Goal: Communication & Community: Answer question/provide support

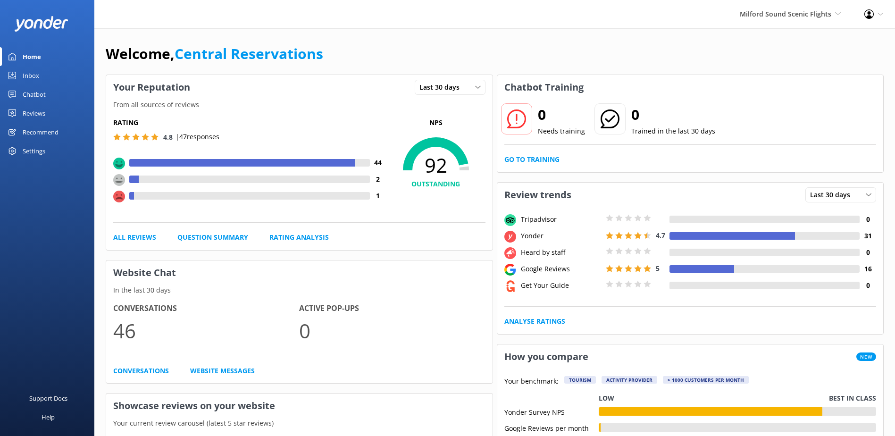
click at [40, 76] on link "Inbox" at bounding box center [47, 75] width 94 height 19
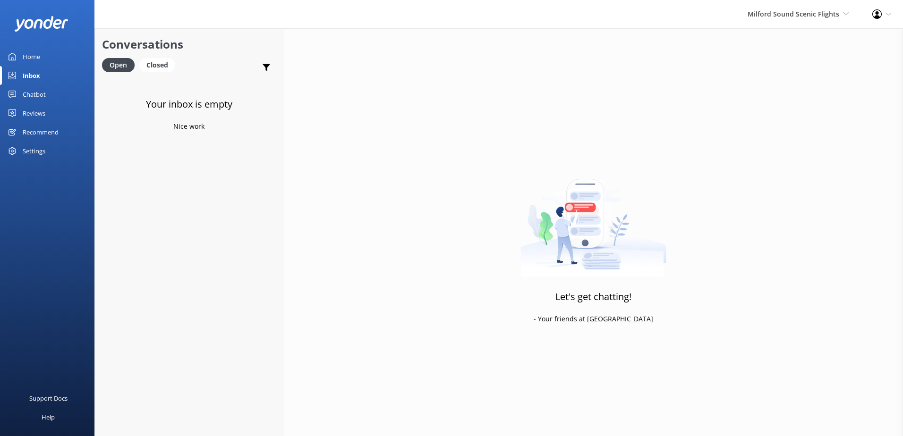
click at [766, 23] on div "Milford Sound Scenic Flights Milford Sound Scenic Flights The Helicopter Line G…" at bounding box center [797, 14] width 125 height 28
click at [785, 59] on link "The Helicopter Line" at bounding box center [813, 63] width 94 height 23
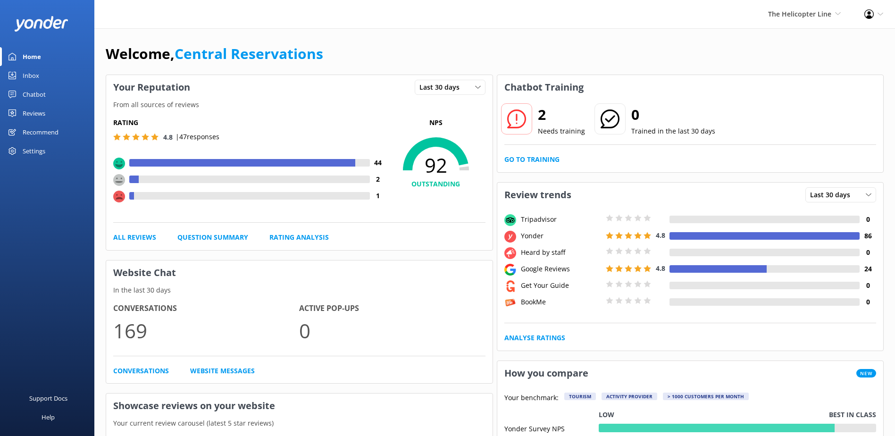
click at [34, 79] on div "Inbox" at bounding box center [31, 75] width 17 height 19
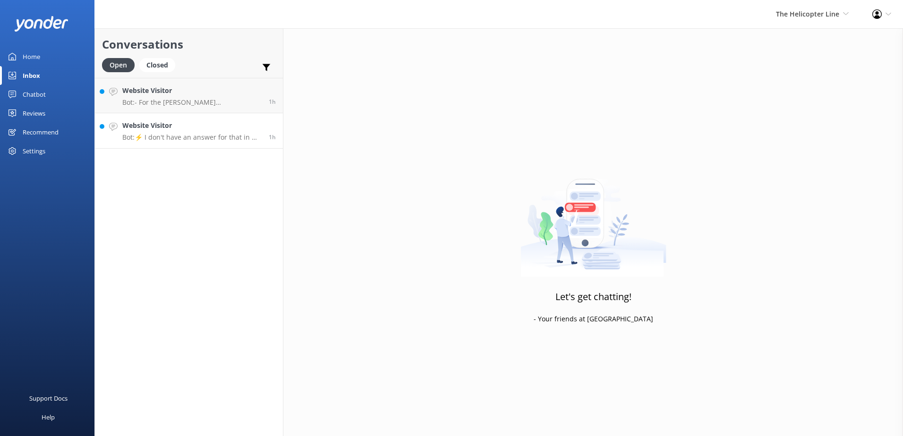
click at [181, 142] on link "Website Visitor Bot: ⚡ I don't have an answer for that in my knowledge base. Pl…" at bounding box center [189, 130] width 188 height 35
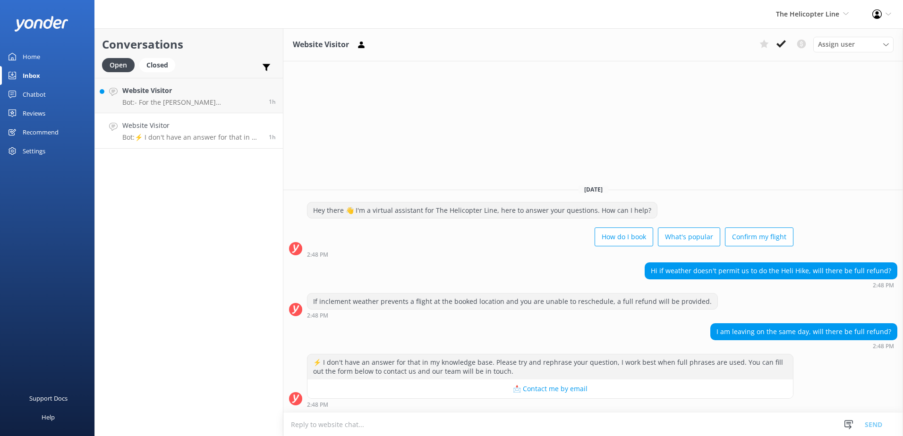
click at [776, 46] on button at bounding box center [780, 44] width 17 height 14
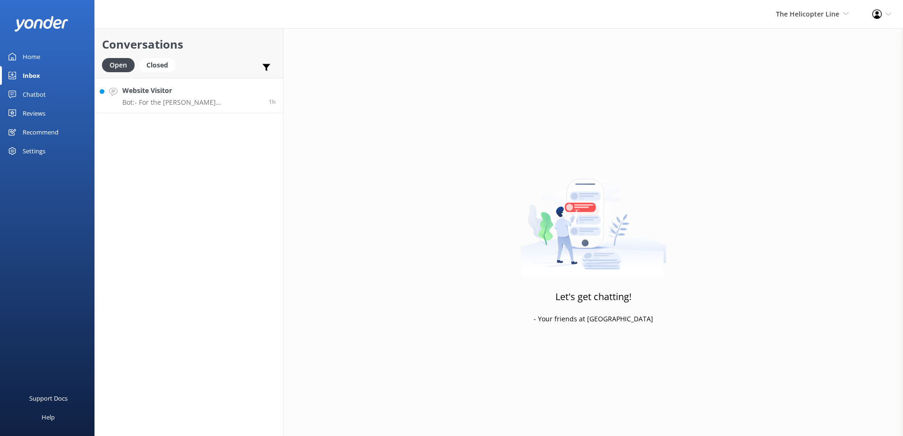
click at [162, 104] on p "Bot: - For the Franz Josef Glacier Heli Hike, participants must weigh between 3…" at bounding box center [191, 102] width 139 height 8
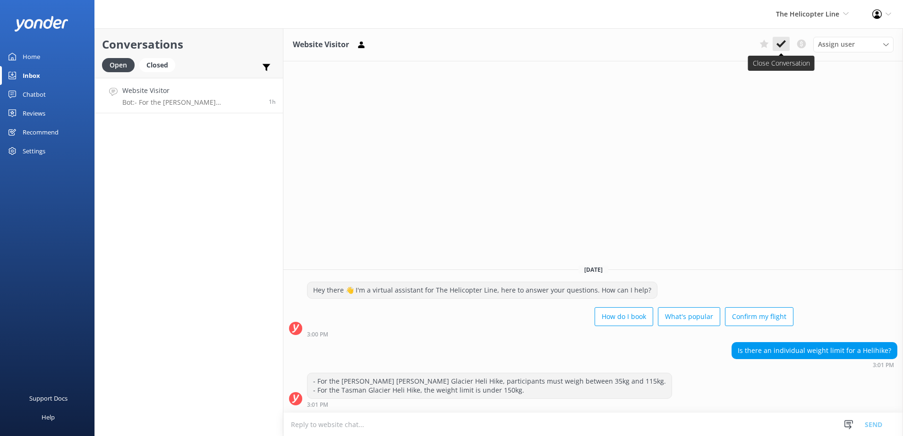
click at [780, 41] on icon at bounding box center [780, 43] width 9 height 9
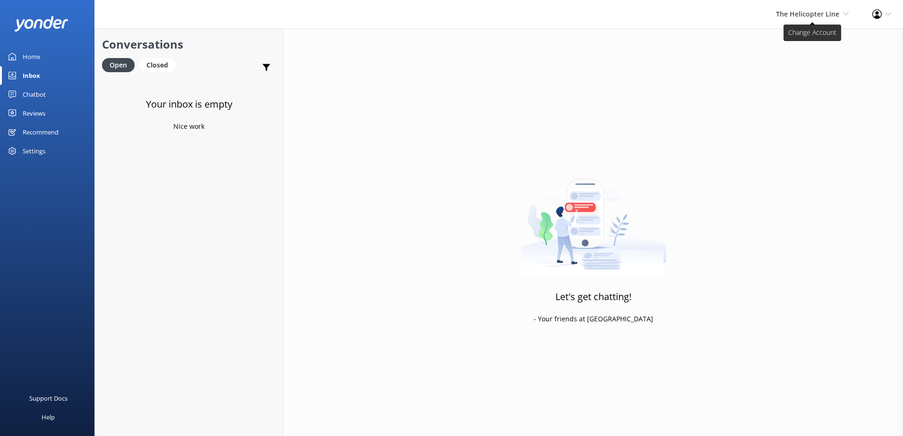
click at [800, 17] on span "The Helicopter Line" at bounding box center [807, 13] width 63 height 9
click at [806, 92] on link "Glacier Helicopters" at bounding box center [813, 86] width 94 height 23
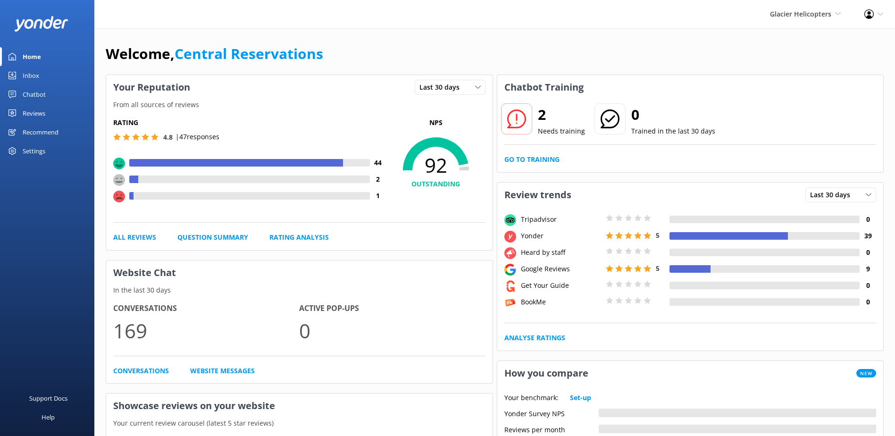
click at [49, 70] on link "Inbox" at bounding box center [47, 75] width 94 height 19
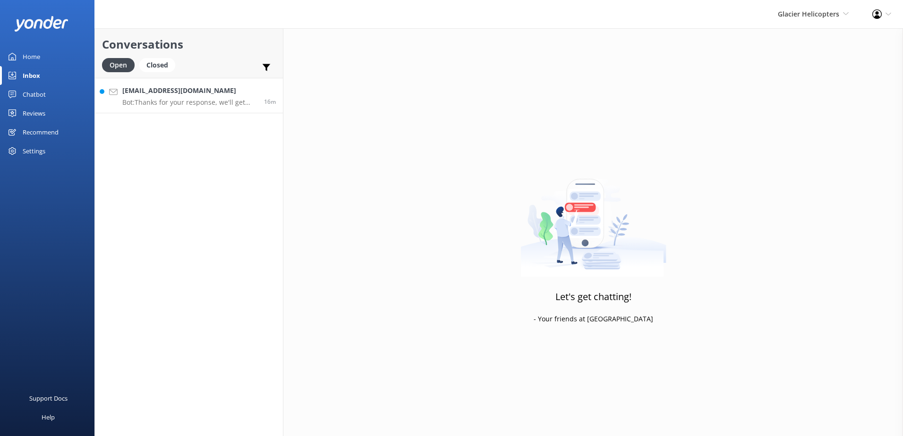
click at [220, 91] on h4 "[EMAIL_ADDRESS][DOMAIN_NAME]" at bounding box center [189, 90] width 135 height 10
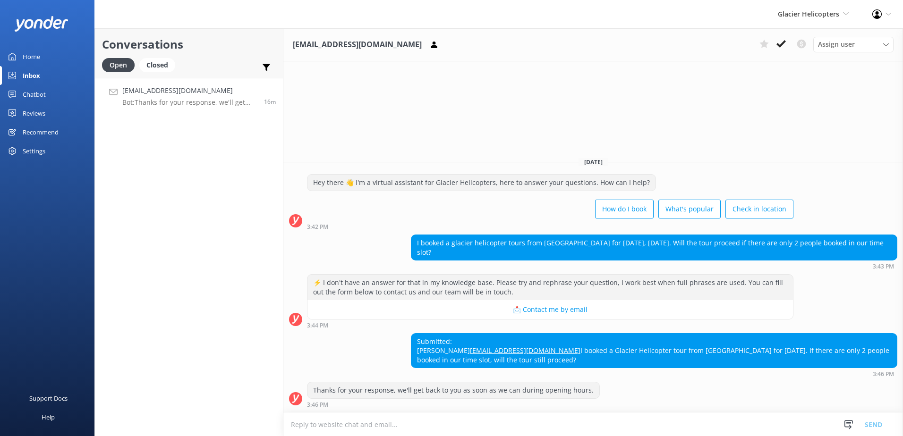
click at [457, 429] on textarea at bounding box center [592, 424] width 619 height 23
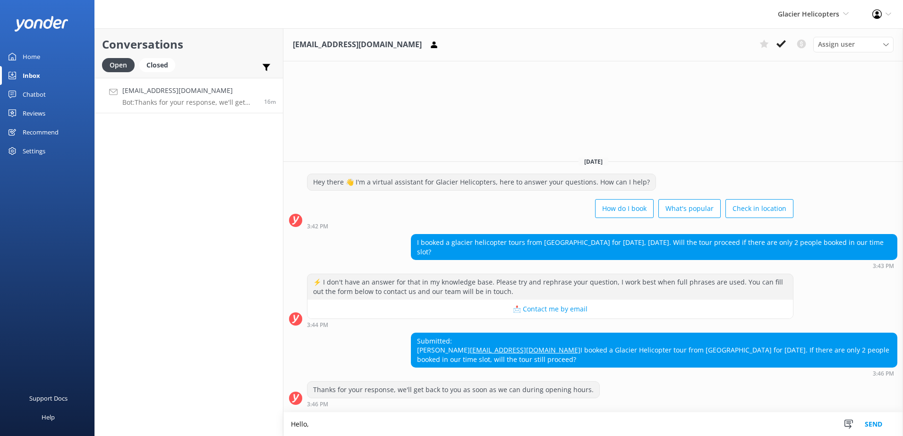
type textarea "Hello,"
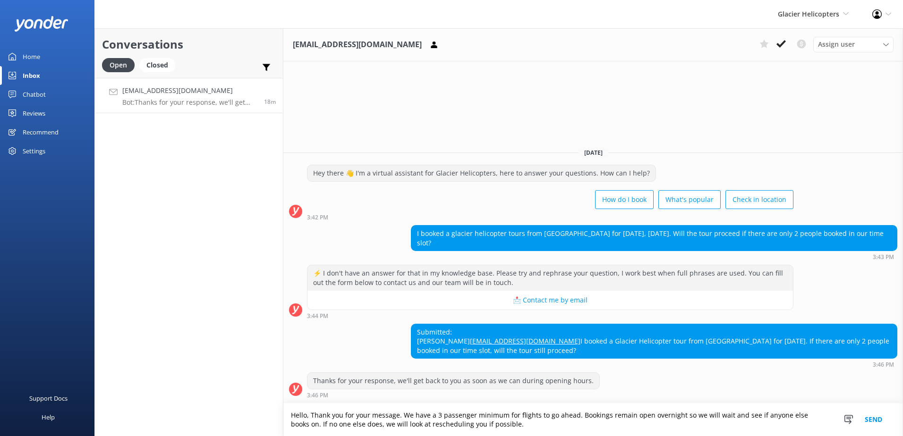
click at [338, 425] on textarea "Hello, Thank you for your message. We have a 3 passenger minimum for flights to…" at bounding box center [592, 420] width 619 height 33
click at [522, 429] on textarea "Hello, Thank you for your message. We have a 3 passenger minimum for flights to…" at bounding box center [592, 420] width 619 height 33
click at [386, 427] on textarea "Hello, Thank you for your message. We have a 3 passenger minimum for flights to…" at bounding box center [592, 420] width 619 height 33
type textarea "Hello, Thank you for your message. We have a 3 passenger minimum for flights to…"
click at [880, 423] on button "Send" at bounding box center [872, 420] width 35 height 33
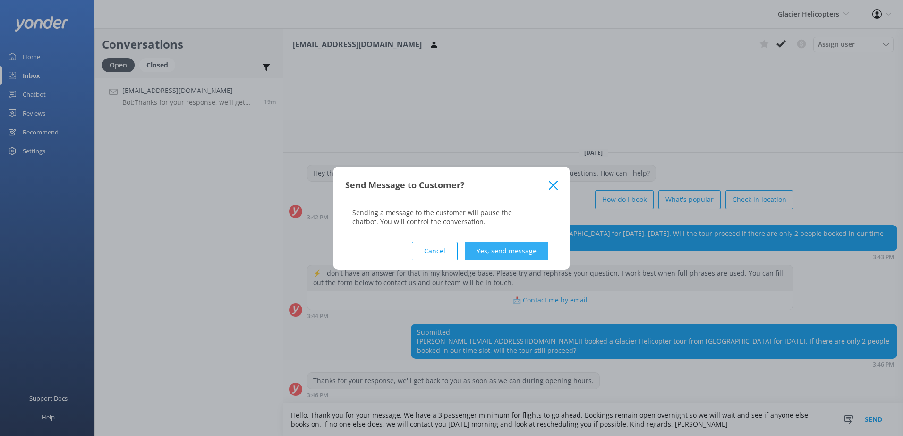
click at [525, 253] on button "Yes, send message" at bounding box center [506, 251] width 84 height 19
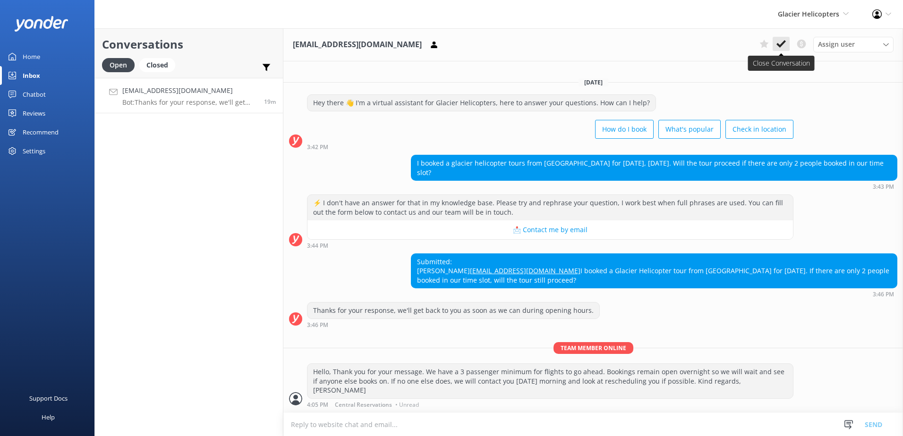
click at [784, 46] on icon at bounding box center [780, 43] width 9 height 9
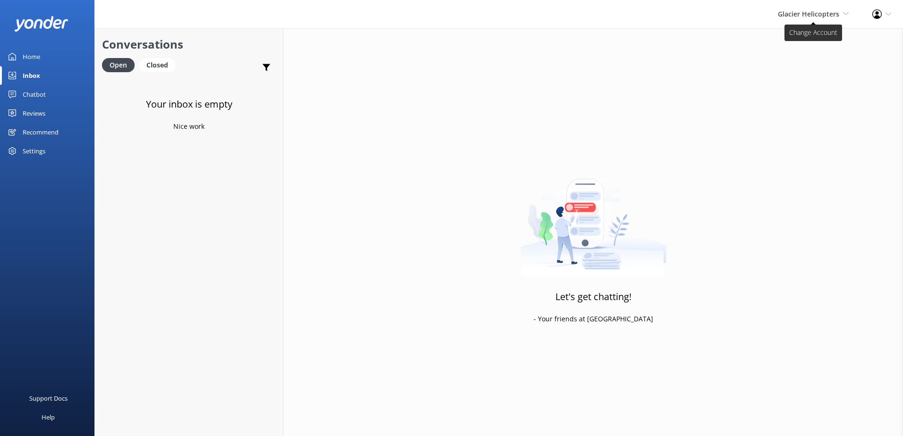
click at [803, 16] on span "Glacier Helicopters" at bounding box center [807, 13] width 61 height 9
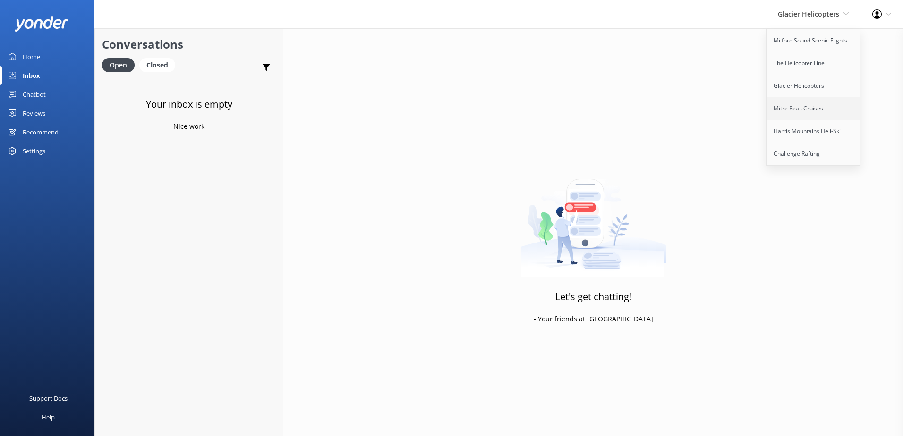
click at [819, 115] on link "Mitre Peak Cruises" at bounding box center [813, 108] width 94 height 23
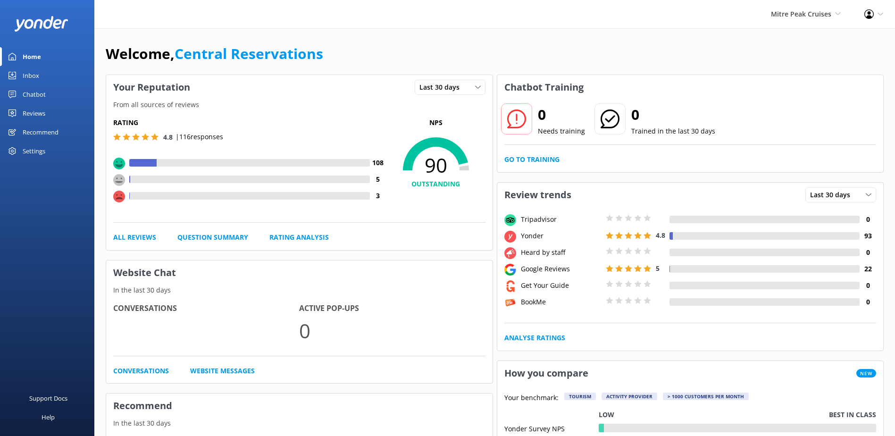
click at [53, 72] on link "Inbox" at bounding box center [47, 75] width 94 height 19
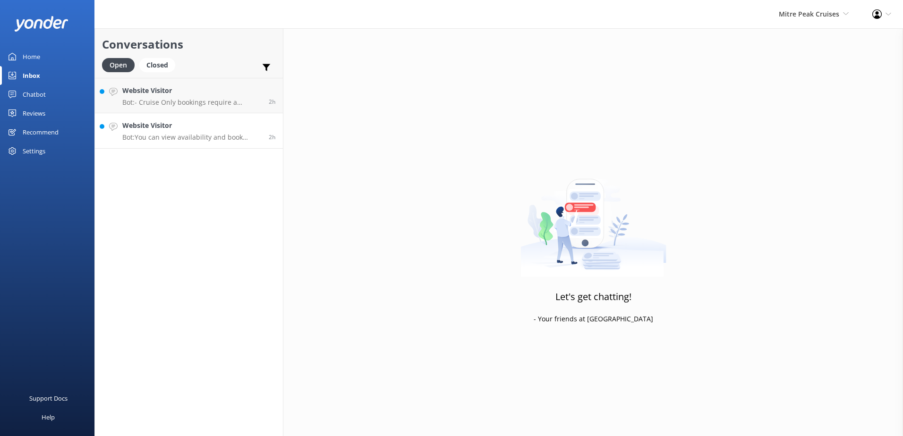
click at [232, 113] on link "Website Visitor Bot: You can view availability and book online at [URL][DOMAIN_…" at bounding box center [189, 130] width 188 height 35
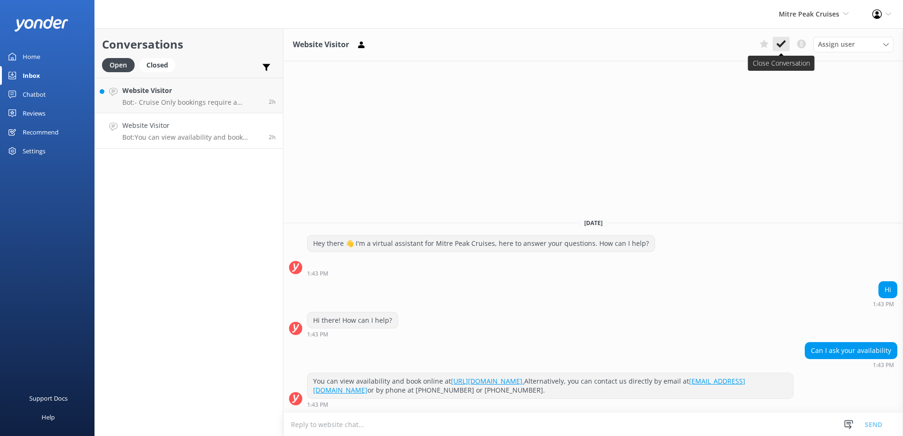
click at [782, 42] on icon at bounding box center [780, 43] width 9 height 9
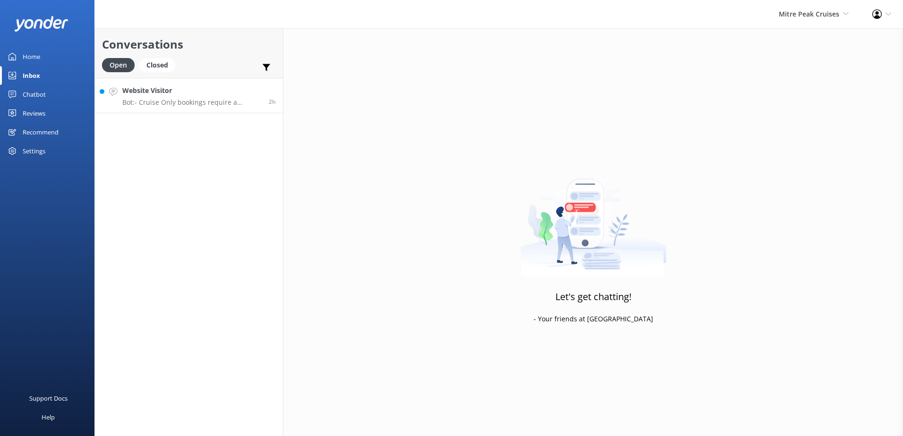
click at [168, 108] on link "Website Visitor Bot: - Cruise Only bookings require a minimum of 24 hours notic…" at bounding box center [189, 95] width 188 height 35
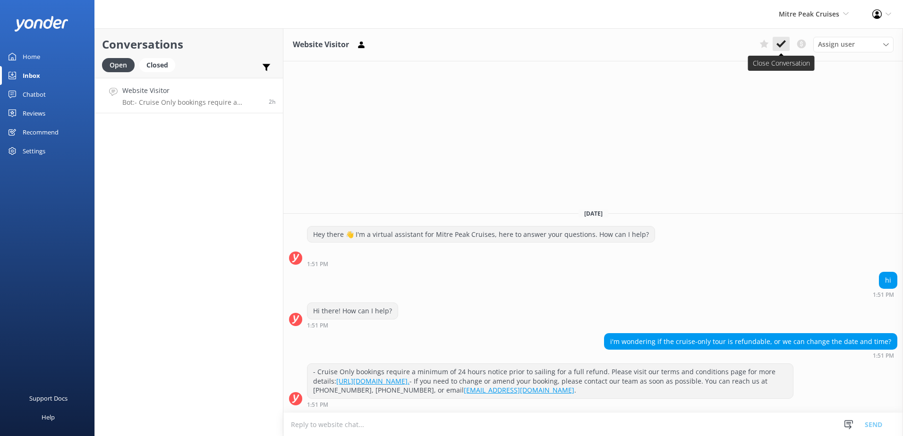
click at [781, 45] on use at bounding box center [780, 44] width 9 height 8
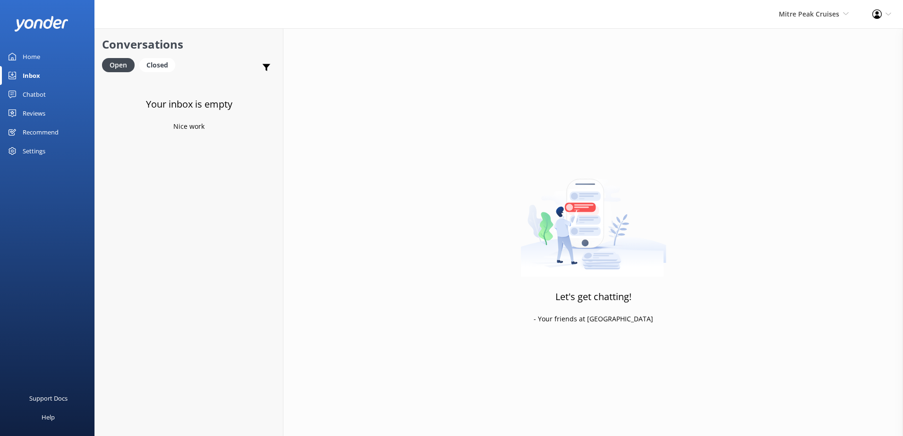
click at [796, 20] on div "Mitre Peak Cruises Milford Sound Scenic Flights The Helicopter Line Glacier Hel…" at bounding box center [813, 14] width 93 height 28
click at [806, 127] on link "Harris Mountains Heli-Ski" at bounding box center [813, 131] width 94 height 23
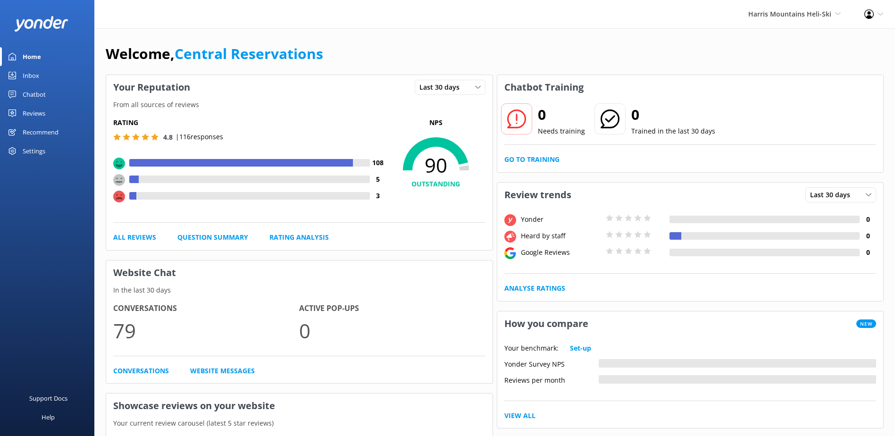
click at [52, 73] on link "Inbox" at bounding box center [47, 75] width 94 height 19
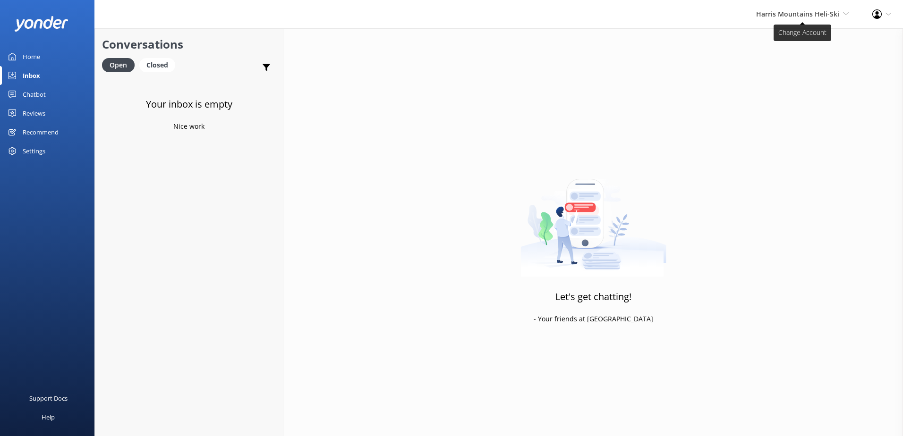
click at [777, 15] on span "Harris Mountains Heli-Ski" at bounding box center [797, 13] width 83 height 9
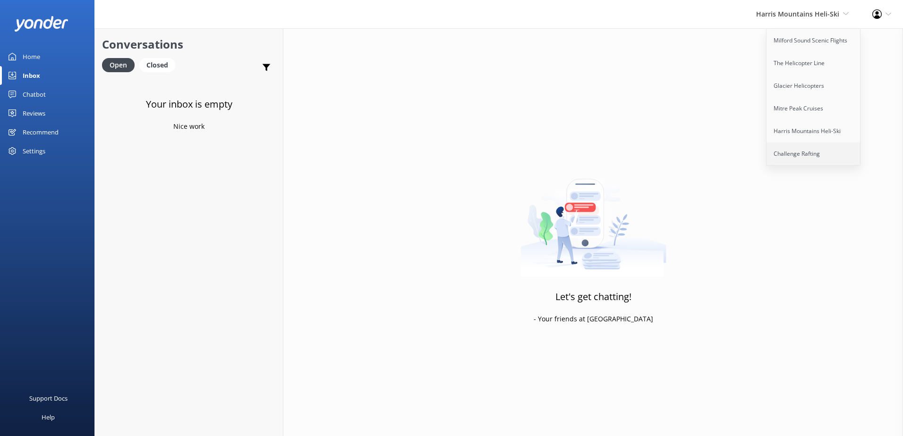
click at [809, 155] on link "Challenge Rafting" at bounding box center [813, 154] width 94 height 23
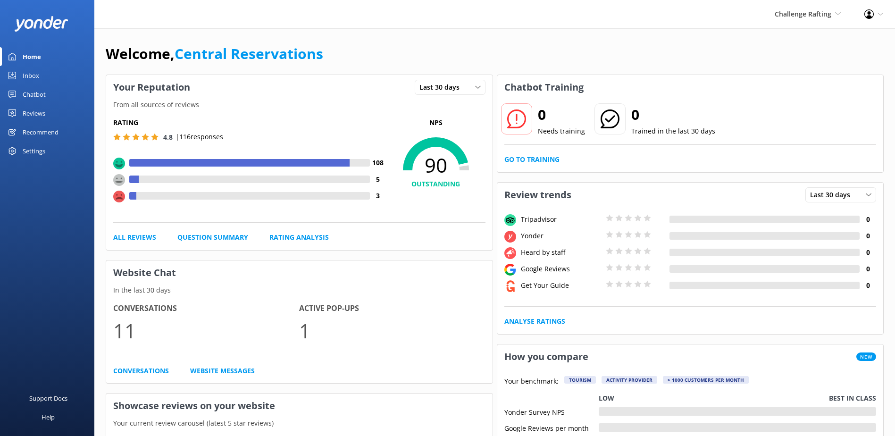
click at [35, 72] on div "Inbox" at bounding box center [31, 75] width 17 height 19
